Goal: Go to known website: Access a specific website the user already knows

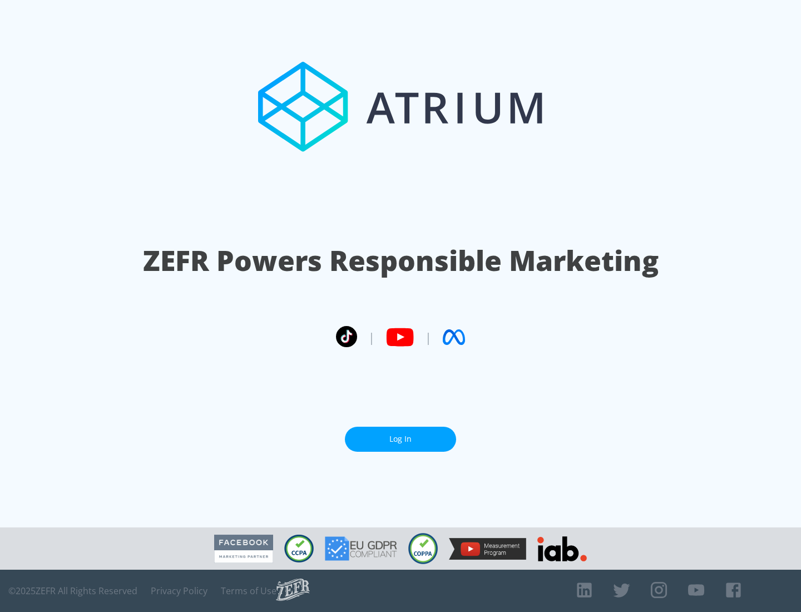
click at [400, 439] on link "Log In" at bounding box center [400, 438] width 111 height 25
